Goal: Contribute content: Contribute content

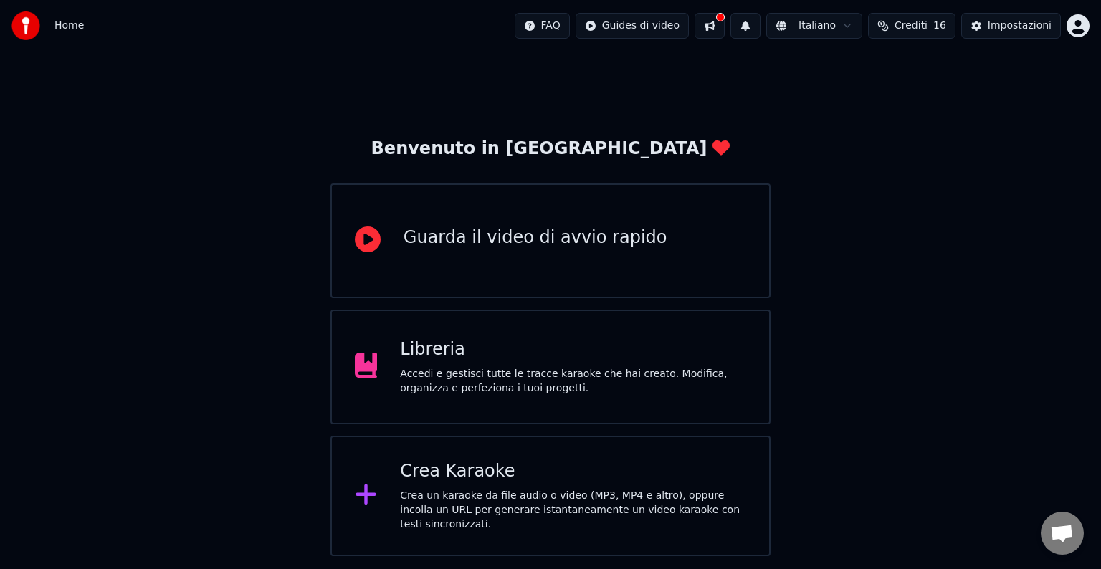
click at [523, 362] on div "Libreria Accedi e gestisci tutte le tracce karaoke che hai creato. Modifica, or…" at bounding box center [573, 366] width 346 height 57
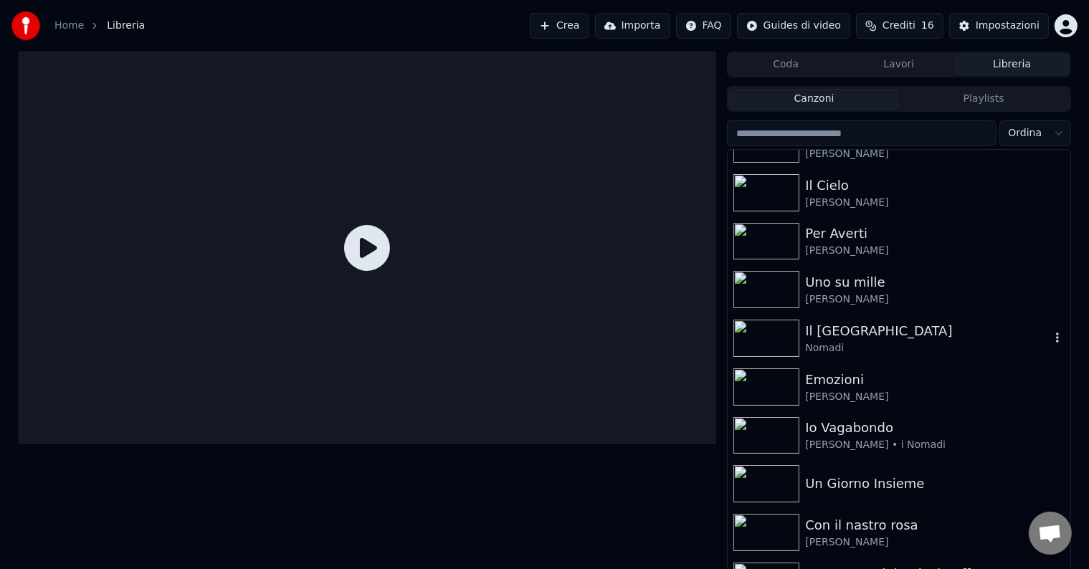
scroll to position [394, 0]
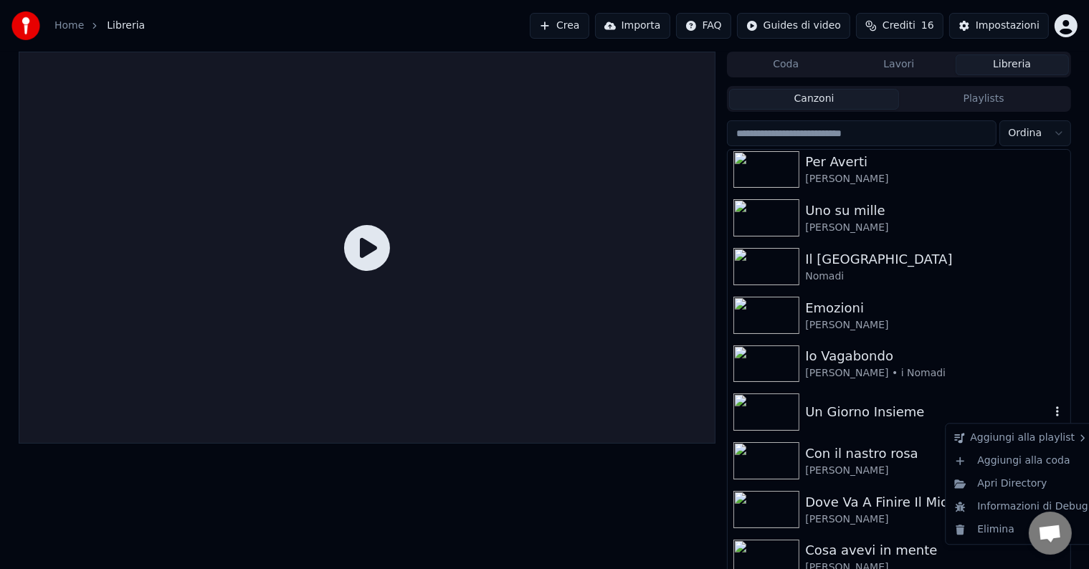
click at [1050, 412] on icon "button" at bounding box center [1057, 411] width 14 height 11
click at [1002, 531] on div "Elimina" at bounding box center [1022, 529] width 146 height 23
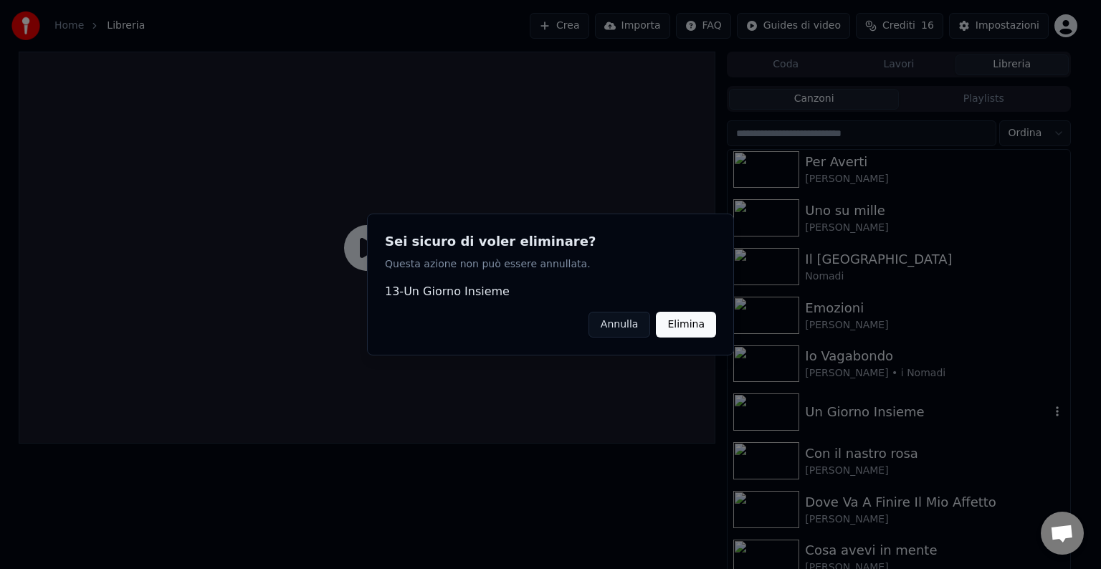
click at [680, 320] on button "Elimina" at bounding box center [686, 325] width 60 height 26
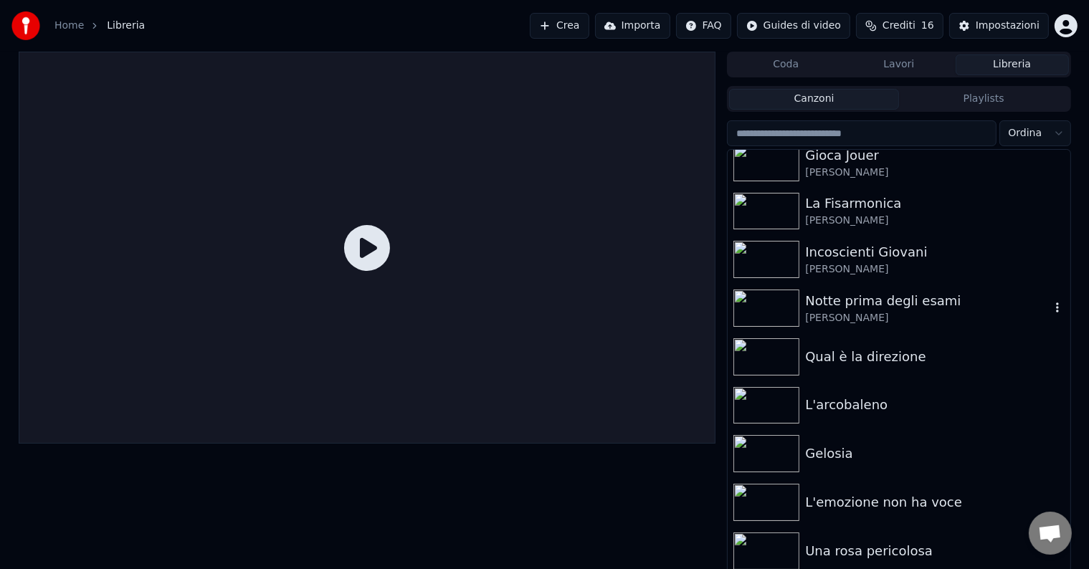
scroll to position [964, 0]
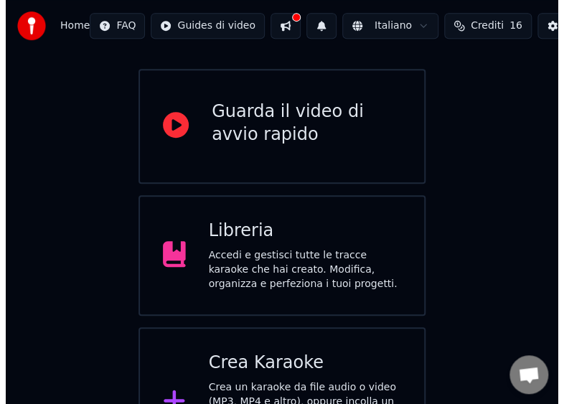
scroll to position [171, 0]
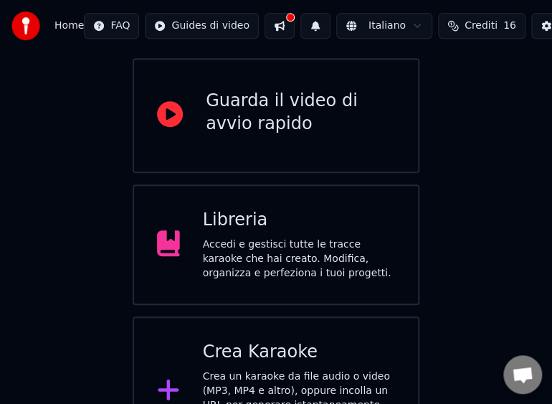
click at [293, 341] on div "Crea Karaoke" at bounding box center [299, 352] width 193 height 23
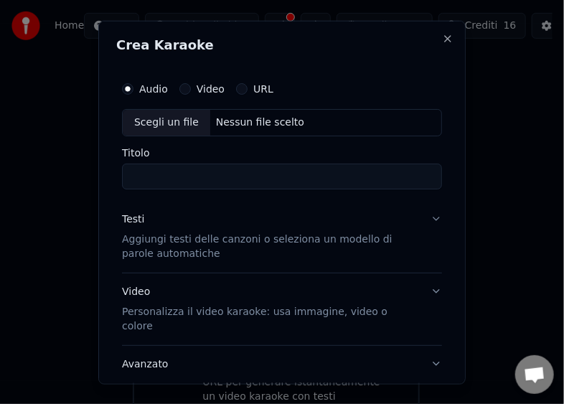
click at [143, 118] on div "Scegli un file" at bounding box center [166, 122] width 87 height 26
type input "**********"
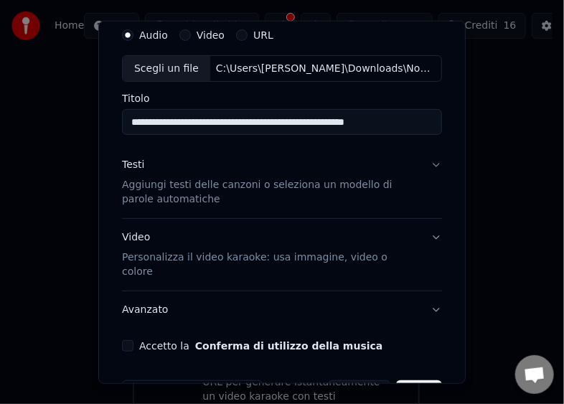
scroll to position [84, 0]
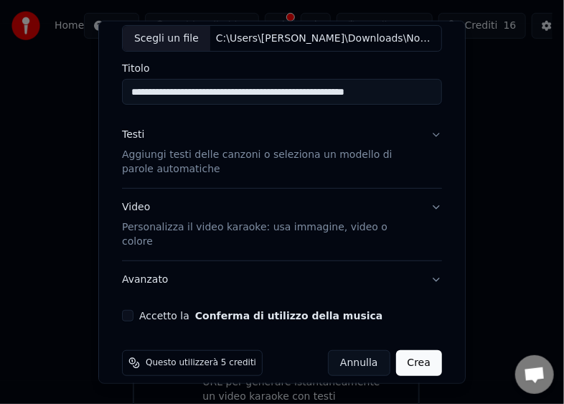
click at [136, 310] on div "Accetto la Conferma di utilizzo della musica" at bounding box center [282, 315] width 320 height 11
click at [133, 310] on button "Accetto la Conferma di utilizzo della musica" at bounding box center [127, 315] width 11 height 11
click at [417, 350] on button "Crea" at bounding box center [419, 363] width 46 height 26
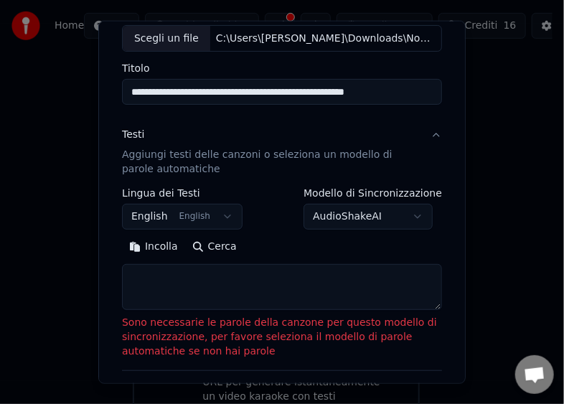
click at [151, 241] on button "Incolla" at bounding box center [153, 246] width 63 height 23
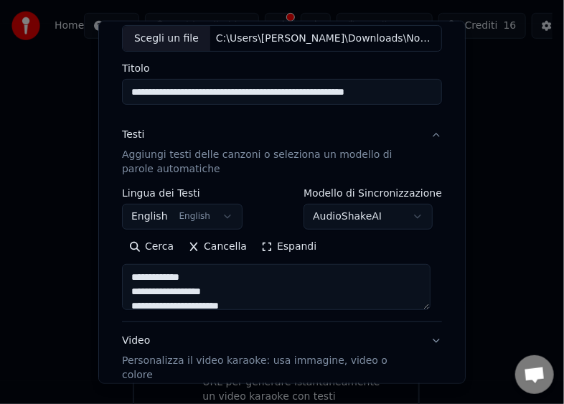
type textarea "**********"
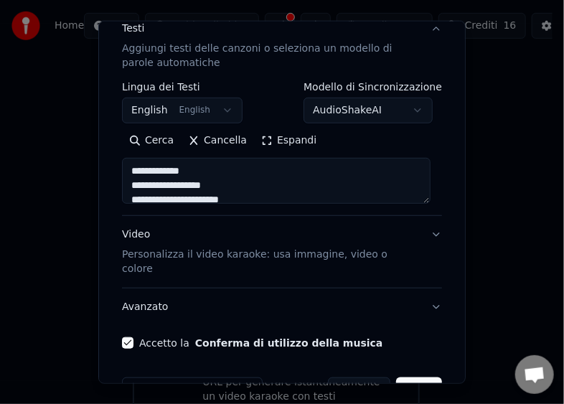
scroll to position [217, 0]
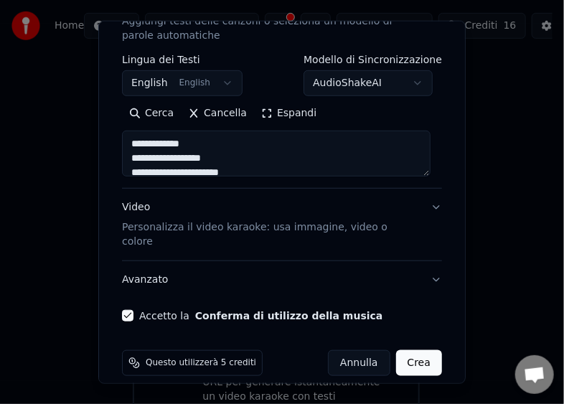
click at [407, 350] on button "Crea" at bounding box center [419, 363] width 46 height 26
select select "**"
type textarea "**********"
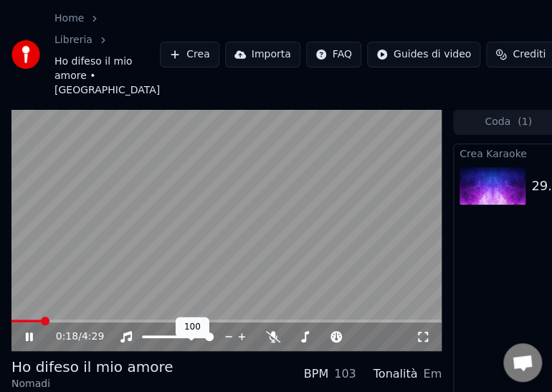
drag, startPoint x: 186, startPoint y: 346, endPoint x: 165, endPoint y: 350, distance: 21.9
click at [156, 343] on div at bounding box center [190, 336] width 115 height 14
click at [166, 338] on span at bounding box center [154, 336] width 25 height 3
click at [150, 341] on span at bounding box center [153, 336] width 9 height 9
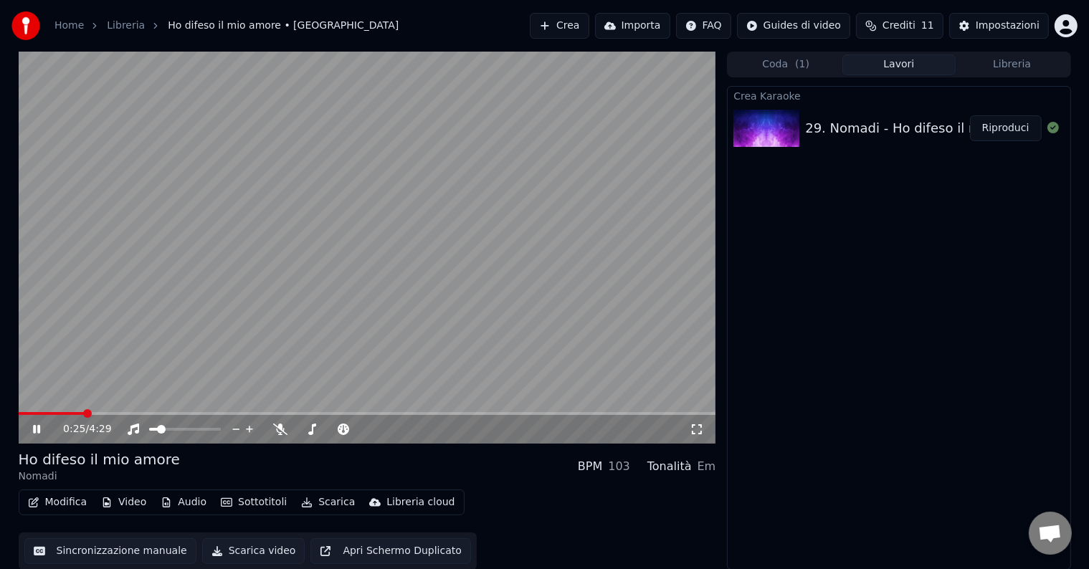
click at [242, 551] on button "Scarica video" at bounding box center [253, 551] width 103 height 26
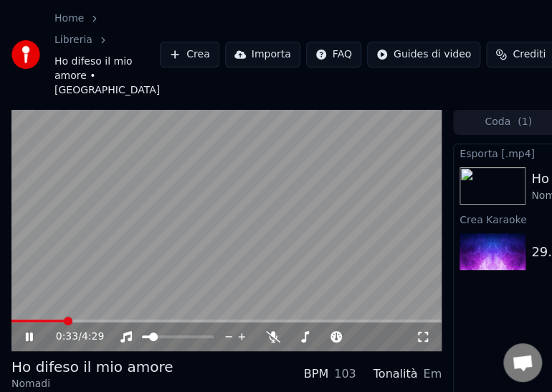
click at [27, 341] on icon at bounding box center [29, 336] width 7 height 9
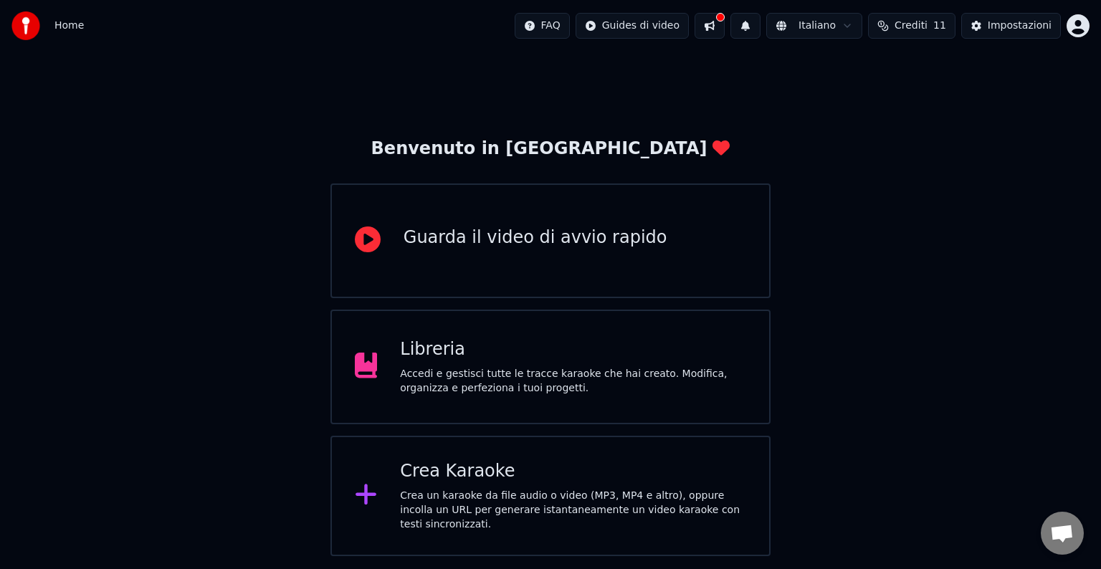
click at [490, 467] on div "Crea Karaoke" at bounding box center [573, 471] width 346 height 23
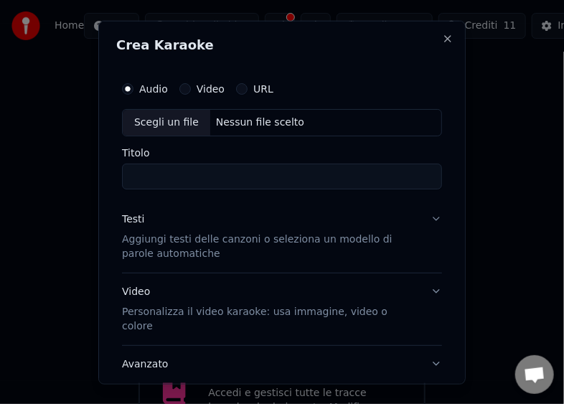
click at [152, 123] on div "Scegli un file" at bounding box center [166, 122] width 87 height 26
type input "**********"
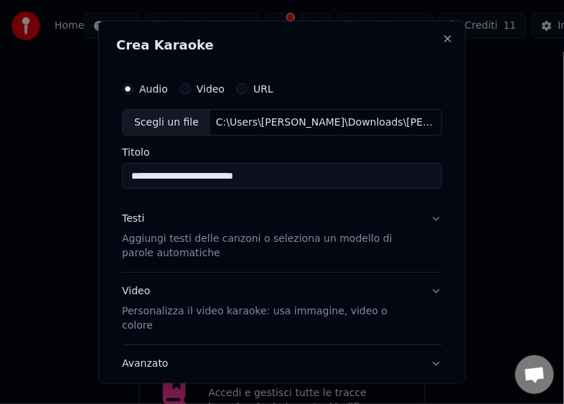
scroll to position [84, 0]
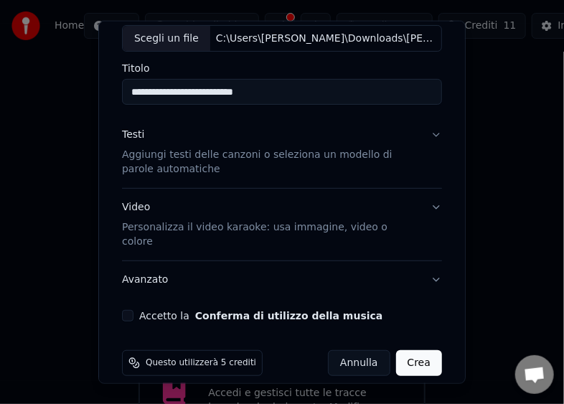
click at [128, 310] on button "Accetto la Conferma di utilizzo della musica" at bounding box center [127, 315] width 11 height 11
click at [415, 350] on button "Crea" at bounding box center [419, 363] width 46 height 26
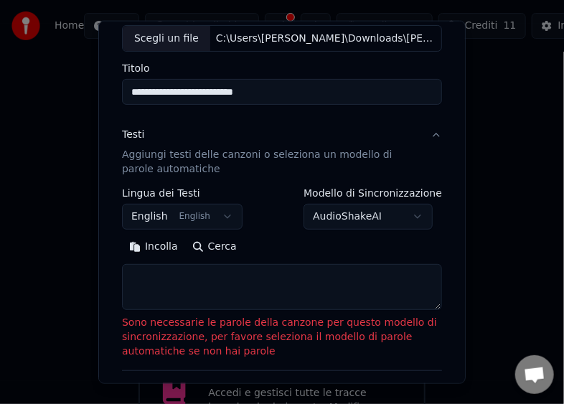
click at [153, 243] on button "Incolla" at bounding box center [153, 246] width 63 height 23
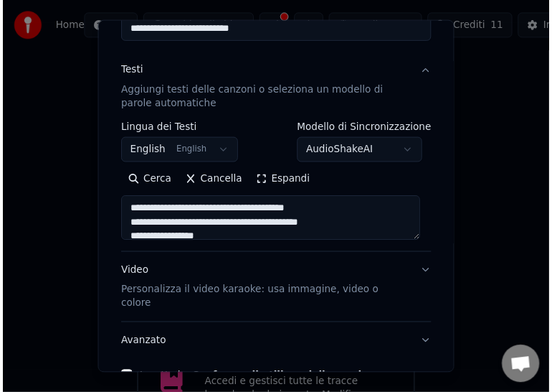
scroll to position [217, 0]
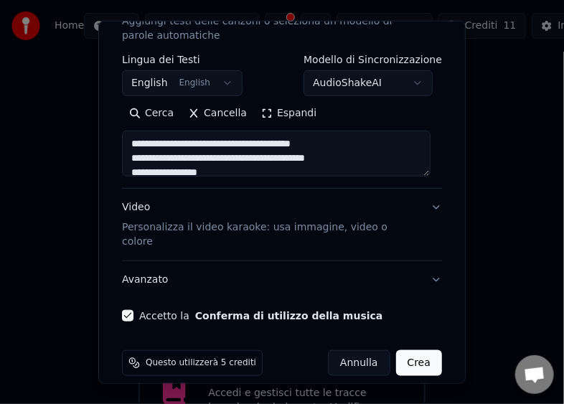
type textarea "**********"
click at [421, 350] on button "Crea" at bounding box center [419, 363] width 46 height 26
select select "**"
type textarea "**********"
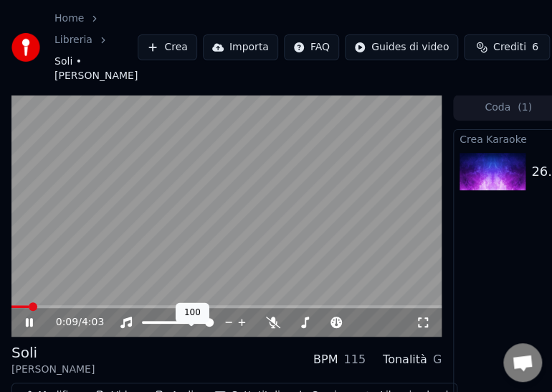
drag, startPoint x: 201, startPoint y: 333, endPoint x: 189, endPoint y: 340, distance: 14.1
click at [167, 329] on div at bounding box center [190, 322] width 115 height 14
drag, startPoint x: 162, startPoint y: 331, endPoint x: 155, endPoint y: 333, distance: 7.5
click at [158, 329] on div at bounding box center [190, 322] width 115 height 14
click at [157, 329] on div at bounding box center [190, 322] width 115 height 14
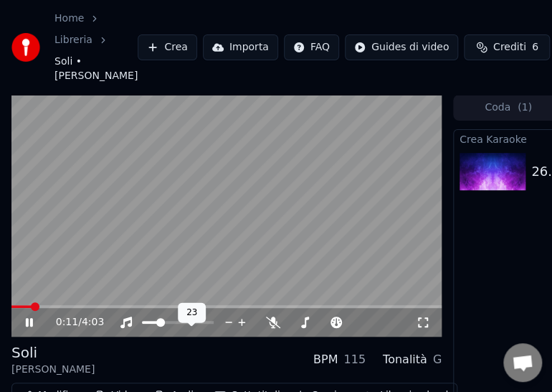
click at [158, 323] on span at bounding box center [150, 322] width 16 height 3
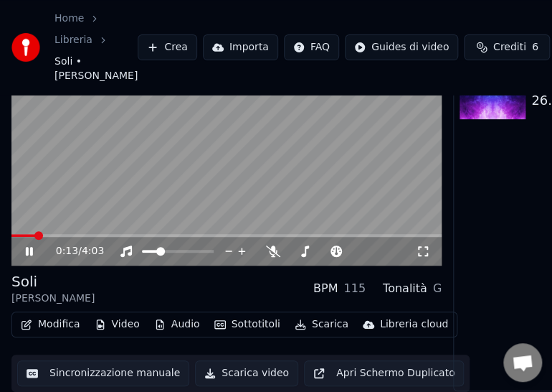
scroll to position [95, 0]
click at [227, 364] on button "Scarica video" at bounding box center [246, 373] width 103 height 26
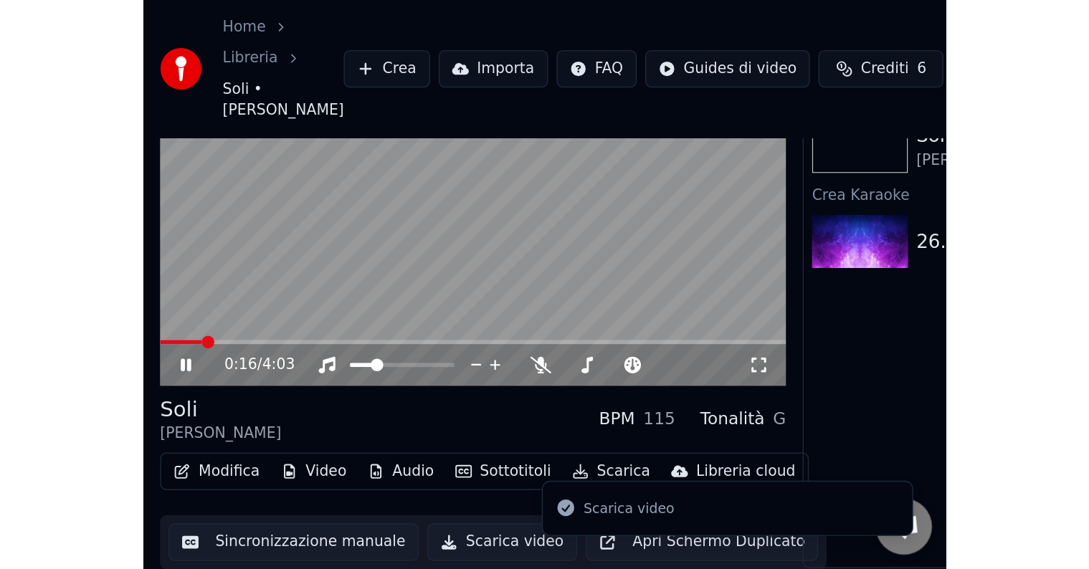
scroll to position [1, 0]
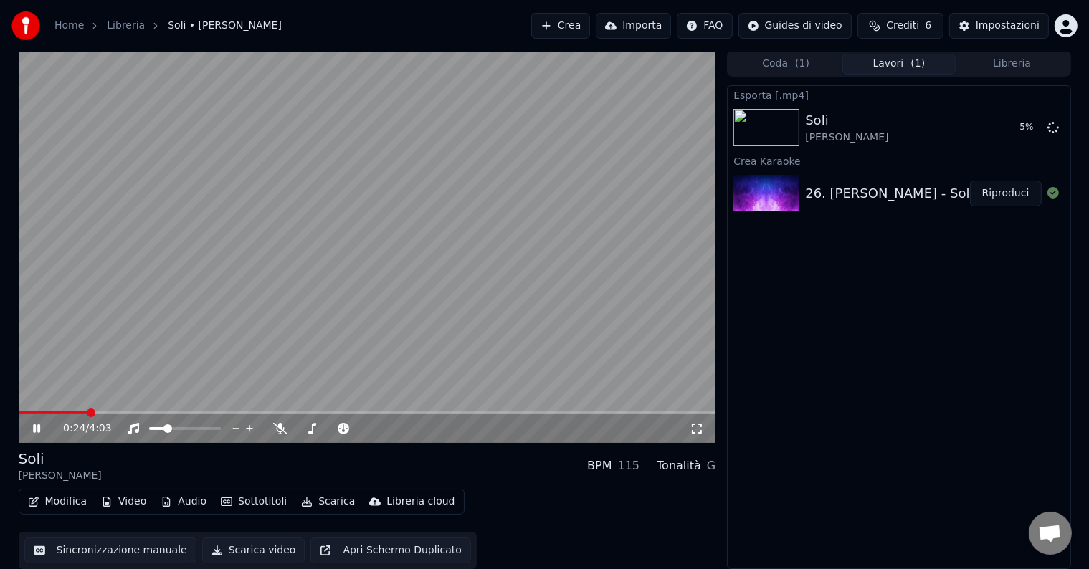
click at [34, 427] on icon at bounding box center [36, 428] width 7 height 9
